Goal: Share content: Share content

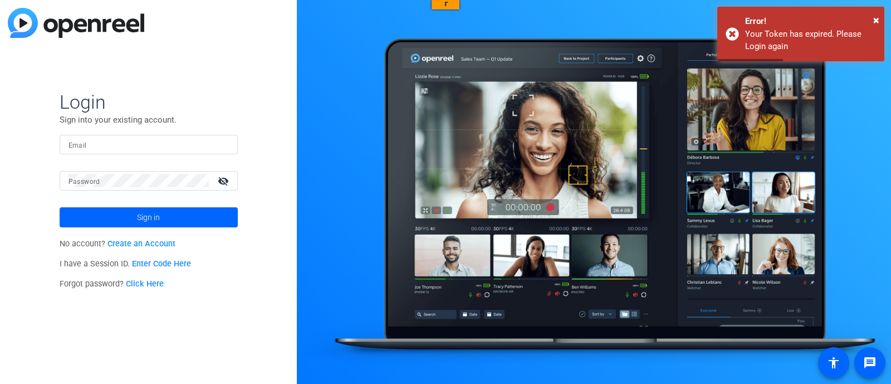
click at [0, 0] on input "Email" at bounding box center [0, 0] width 0 height 0
type input "[EMAIL_ADDRESS][DOMAIN_NAME]"
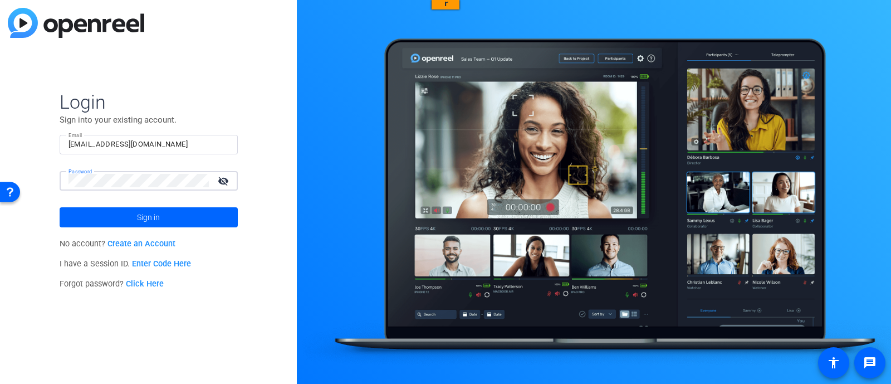
click at [131, 219] on span at bounding box center [149, 217] width 178 height 27
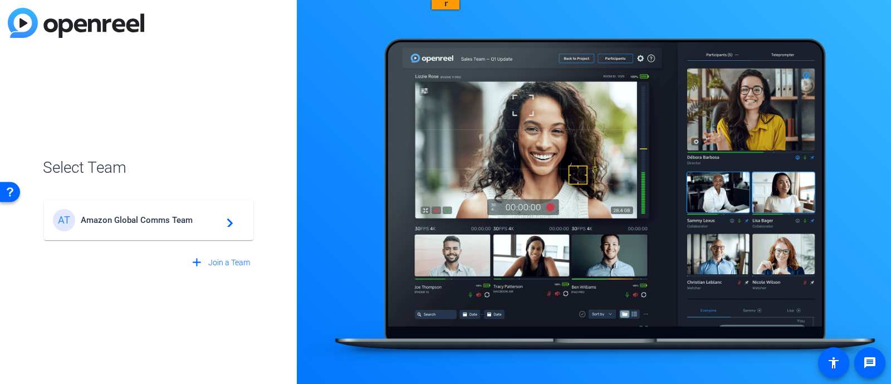
click at [134, 218] on span "Amazon Global Comms Team" at bounding box center [150, 220] width 139 height 10
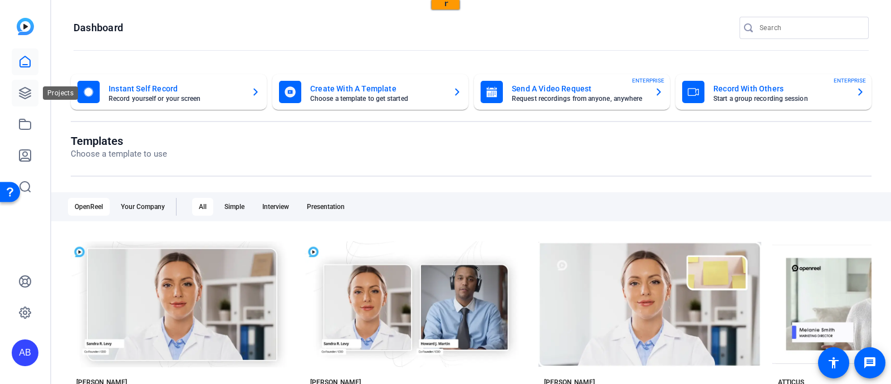
click at [28, 95] on icon at bounding box center [24, 92] width 13 height 13
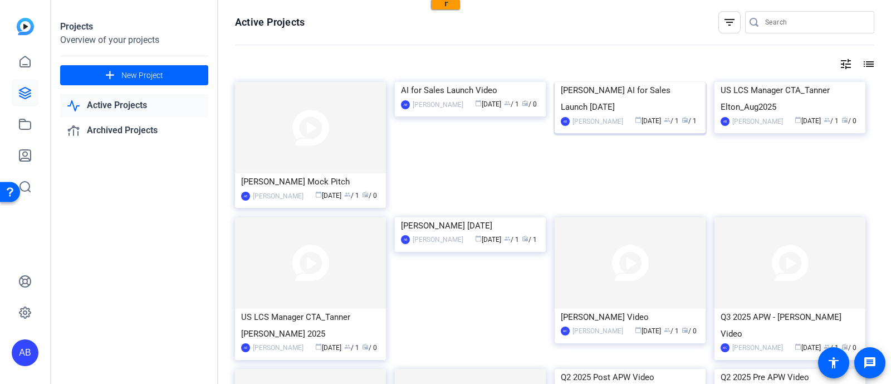
click at [579, 82] on img at bounding box center [630, 82] width 151 height 0
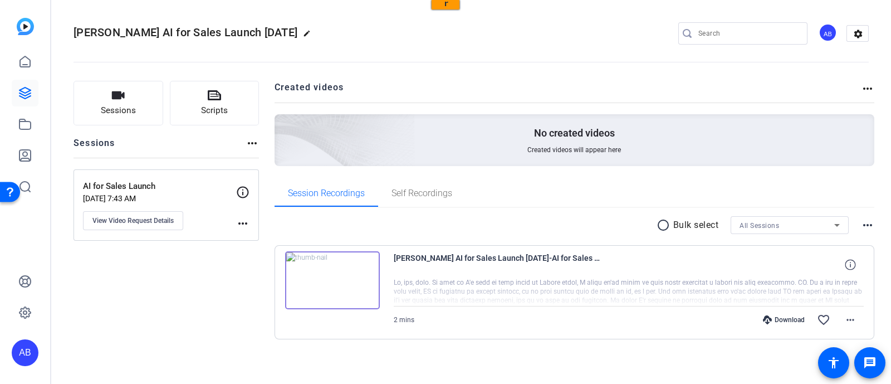
click at [364, 259] on img at bounding box center [332, 280] width 95 height 58
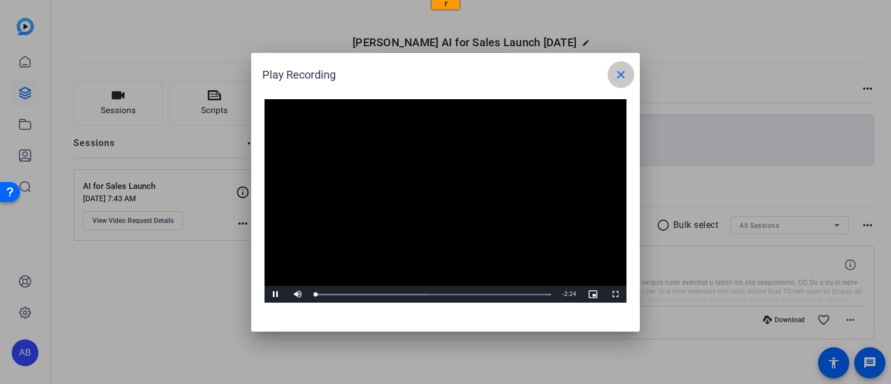
click at [622, 77] on mat-icon "close" at bounding box center [620, 74] width 13 height 13
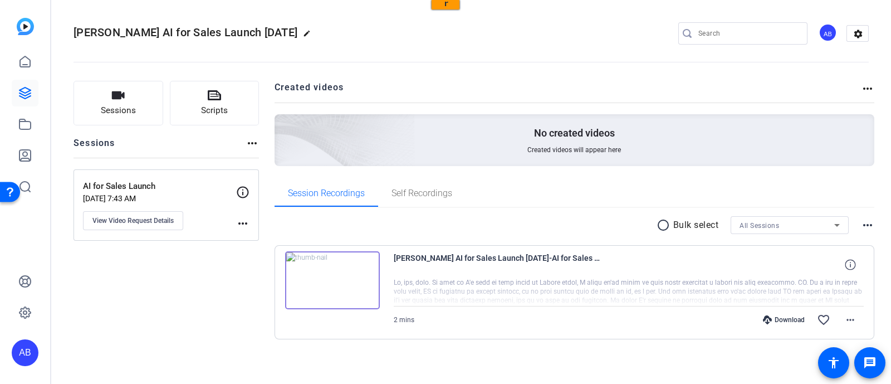
scroll to position [4, 0]
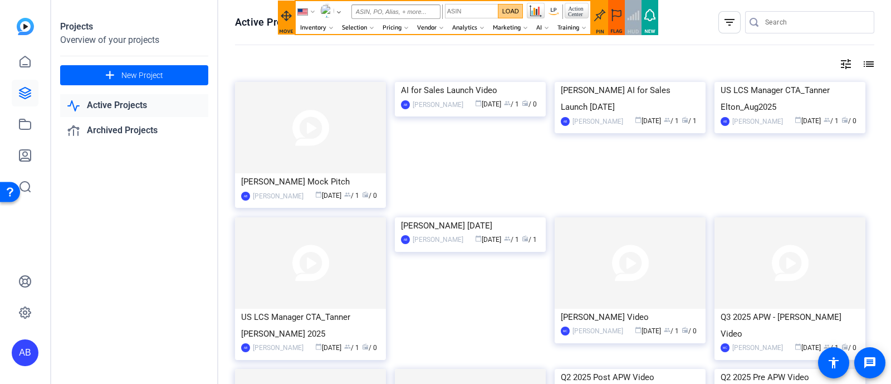
click at [453, 82] on img at bounding box center [470, 82] width 151 height 0
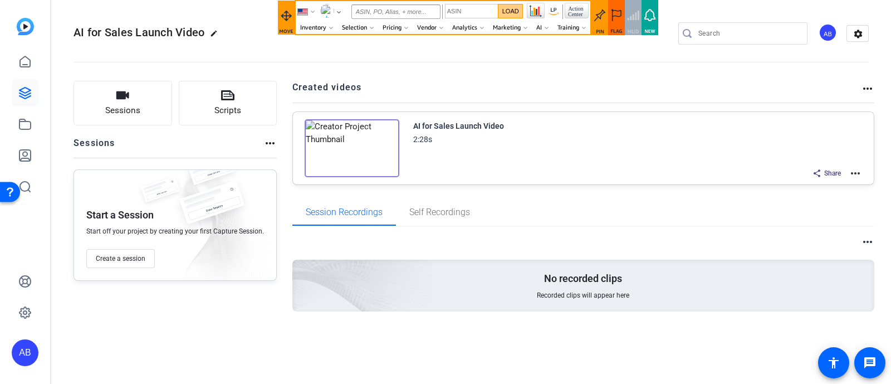
click at [857, 174] on mat-icon "more_horiz" at bounding box center [855, 173] width 13 height 13
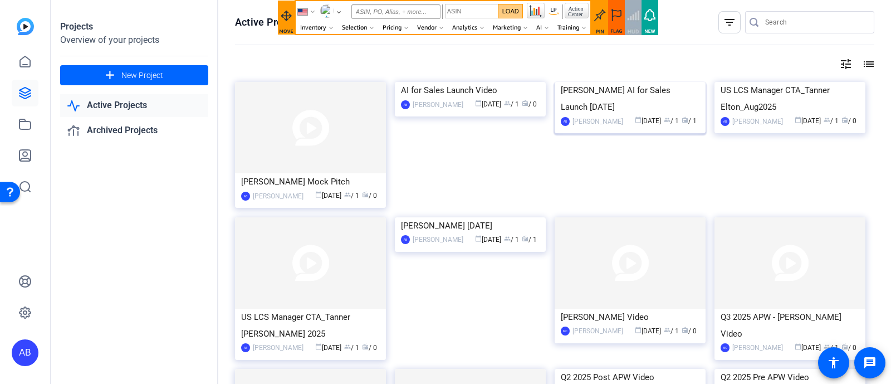
click at [627, 115] on div "Mark Eamer AI for Sales Launch Aug 2025" at bounding box center [630, 98] width 139 height 33
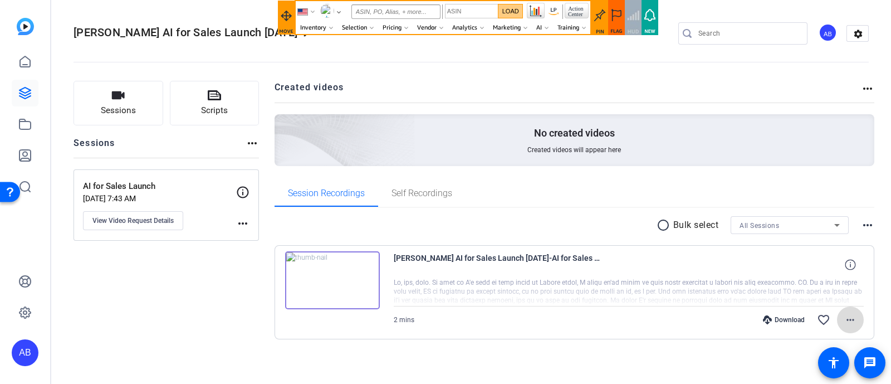
click at [846, 321] on mat-icon "more_horiz" at bounding box center [850, 319] width 13 height 13
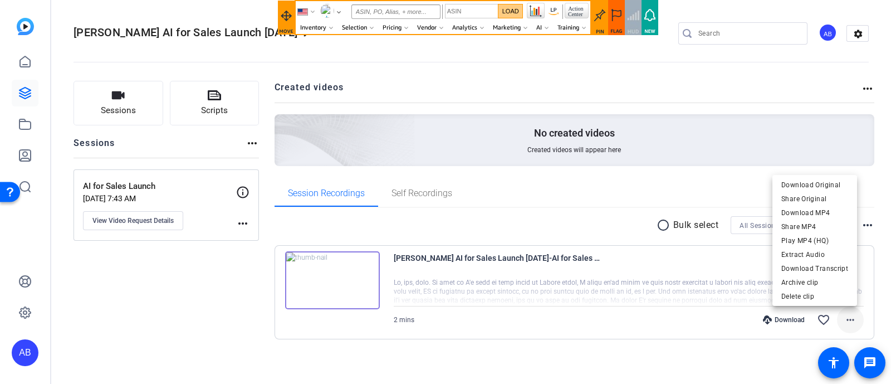
click at [846, 321] on div at bounding box center [445, 192] width 891 height 384
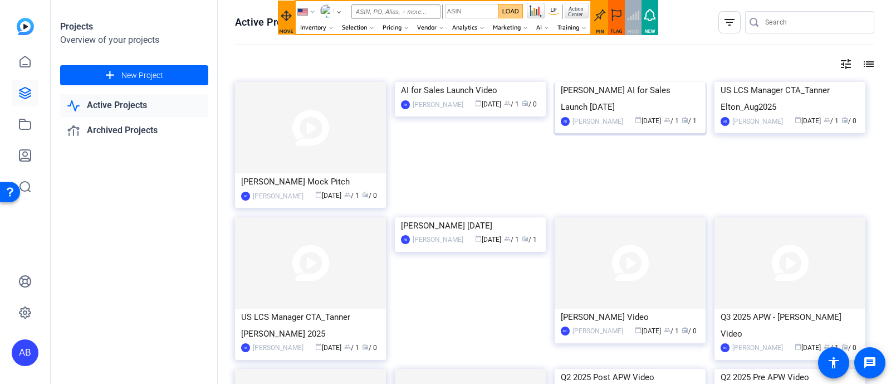
click at [597, 82] on img at bounding box center [630, 82] width 151 height 0
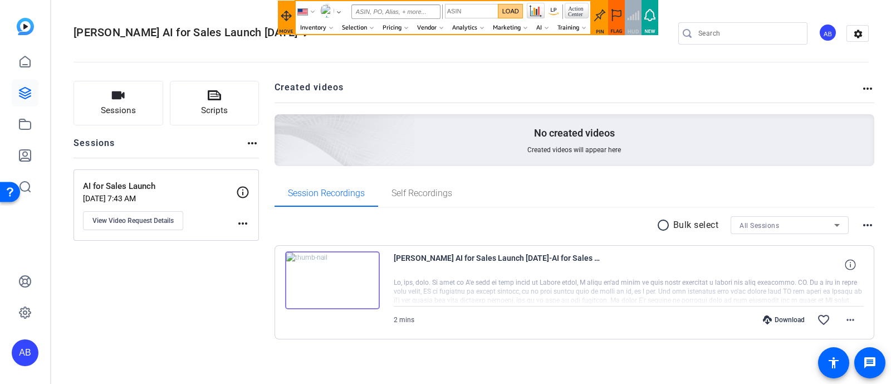
click at [331, 278] on img at bounding box center [332, 280] width 95 height 58
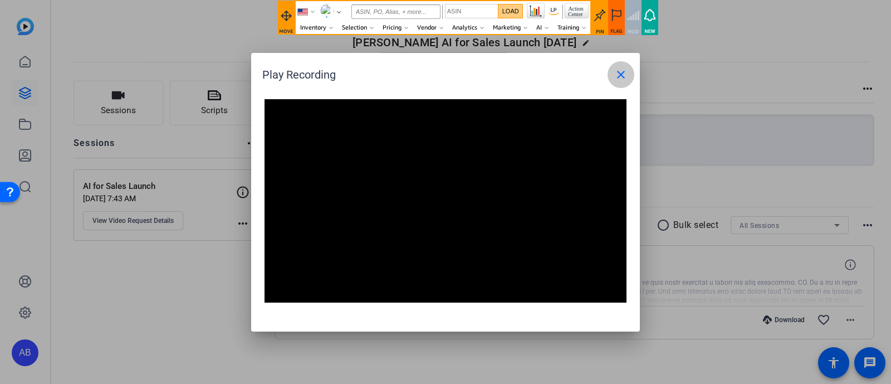
click at [619, 76] on mat-icon "close" at bounding box center [620, 74] width 13 height 13
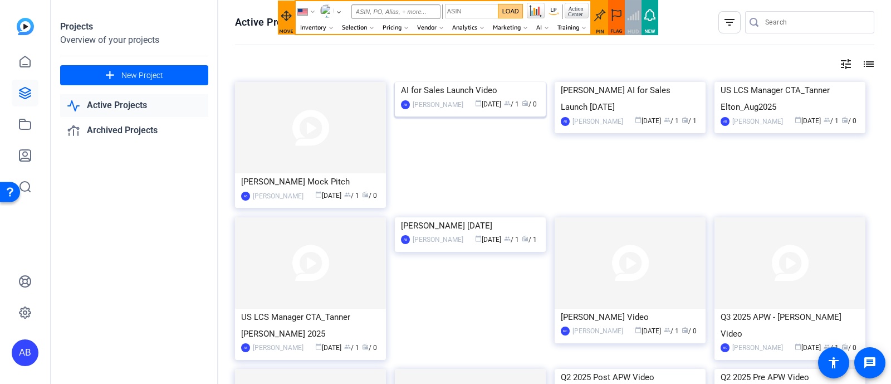
click at [457, 82] on img at bounding box center [470, 82] width 151 height 0
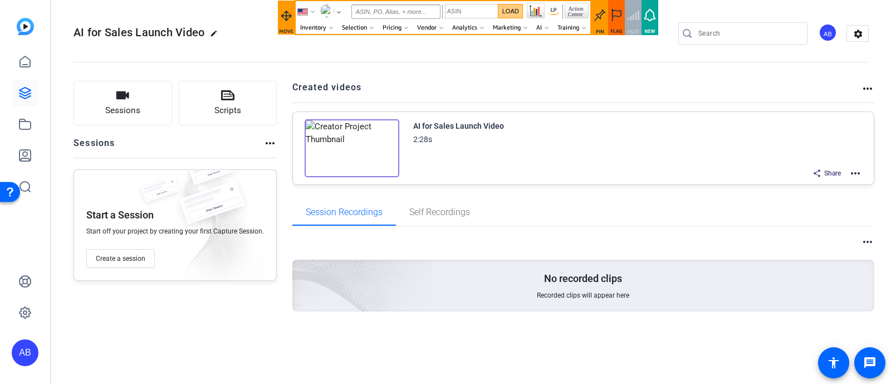
click at [350, 146] on img at bounding box center [352, 148] width 95 height 58
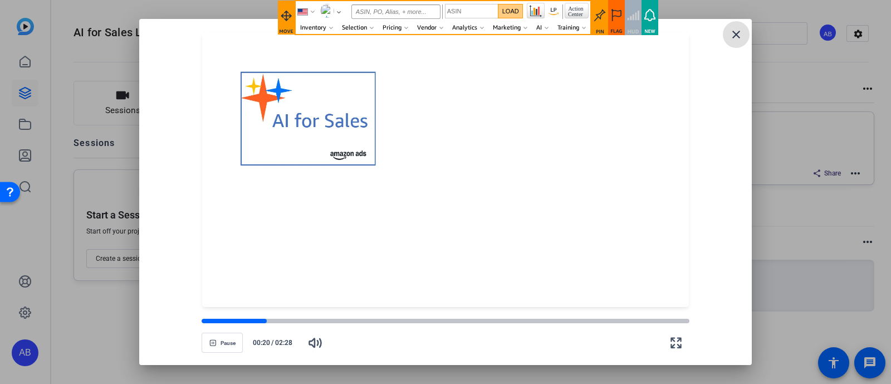
click at [731, 38] on mat-icon "close" at bounding box center [736, 34] width 13 height 13
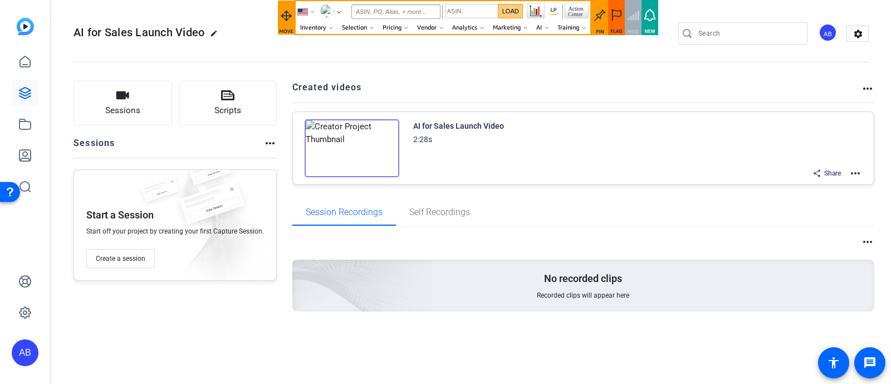
click at [859, 169] on mat-icon "more_horiz" at bounding box center [855, 173] width 13 height 13
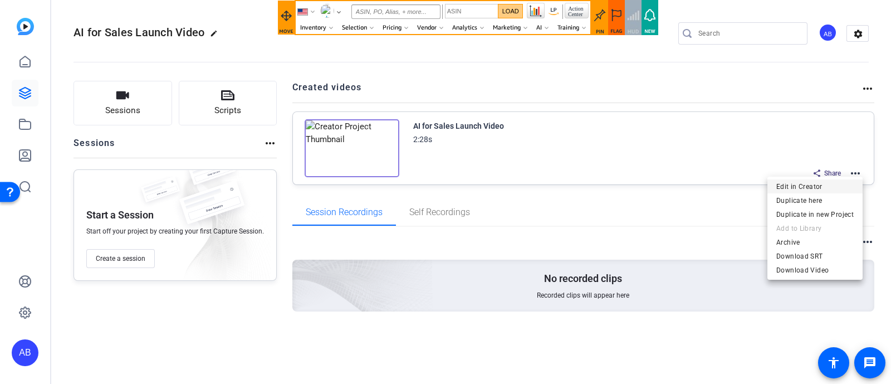
click at [809, 185] on span "Edit in Creator" at bounding box center [814, 185] width 77 height 13
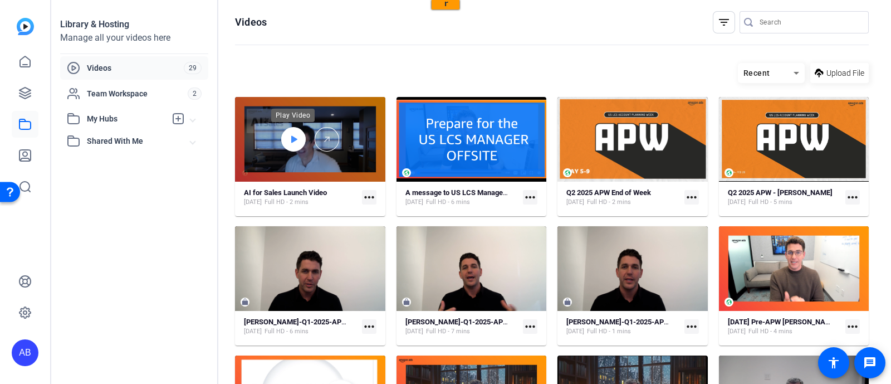
click at [0, 0] on icon at bounding box center [0, 0] width 0 height 0
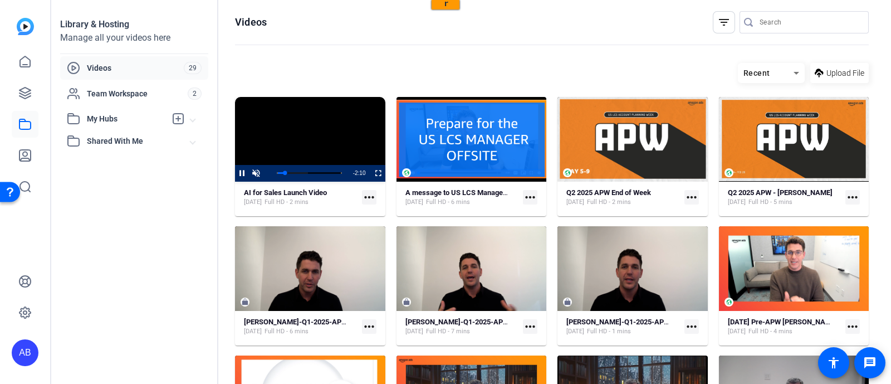
click at [0, 0] on mat-icon "more_horiz" at bounding box center [0, 0] width 0 height 0
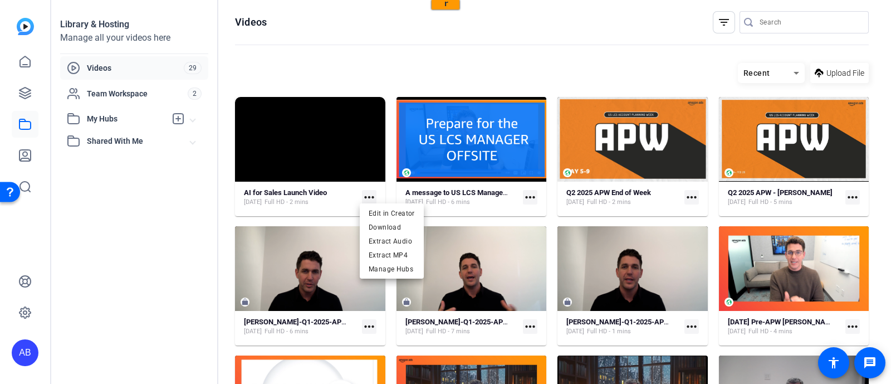
click at [330, 141] on div at bounding box center [445, 192] width 891 height 384
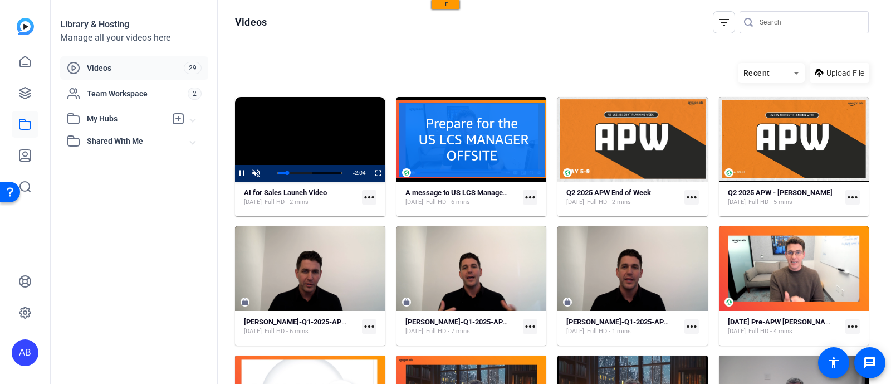
click at [0, 0] on video "Video Player" at bounding box center [0, 0] width 0 height 0
click at [0, 0] on strong "AI for Sales Launch Video" at bounding box center [0, 0] width 0 height 0
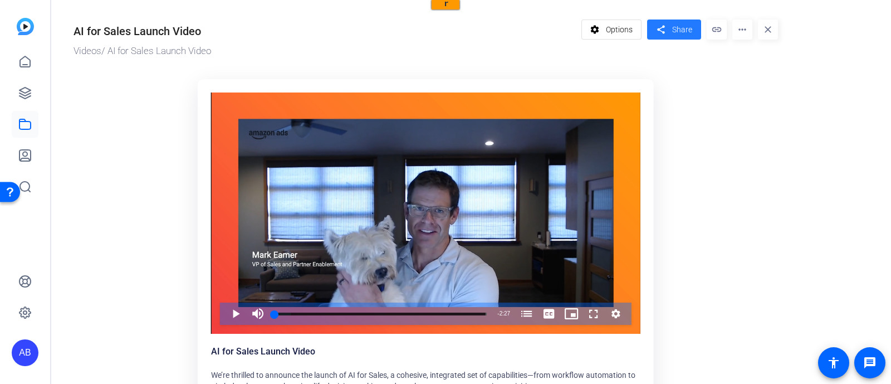
click at [688, 31] on span "Share" at bounding box center [682, 30] width 20 height 12
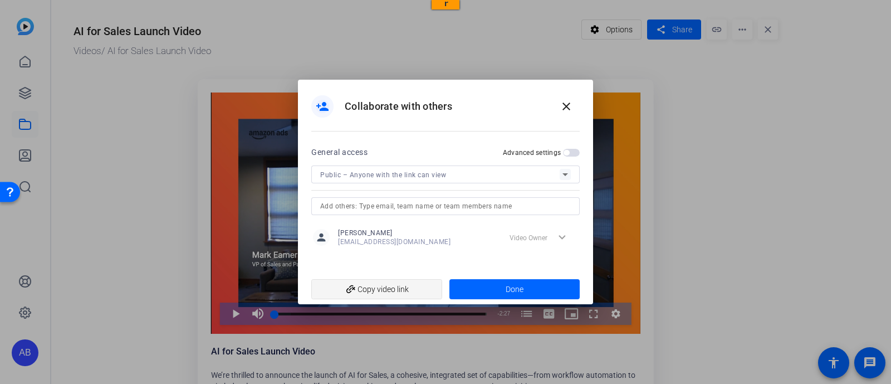
click at [407, 290] on span "add_link Copy video link" at bounding box center [376, 288] width 113 height 21
click at [568, 104] on mat-icon "close" at bounding box center [566, 106] width 13 height 13
